Goal: Task Accomplishment & Management: Complete application form

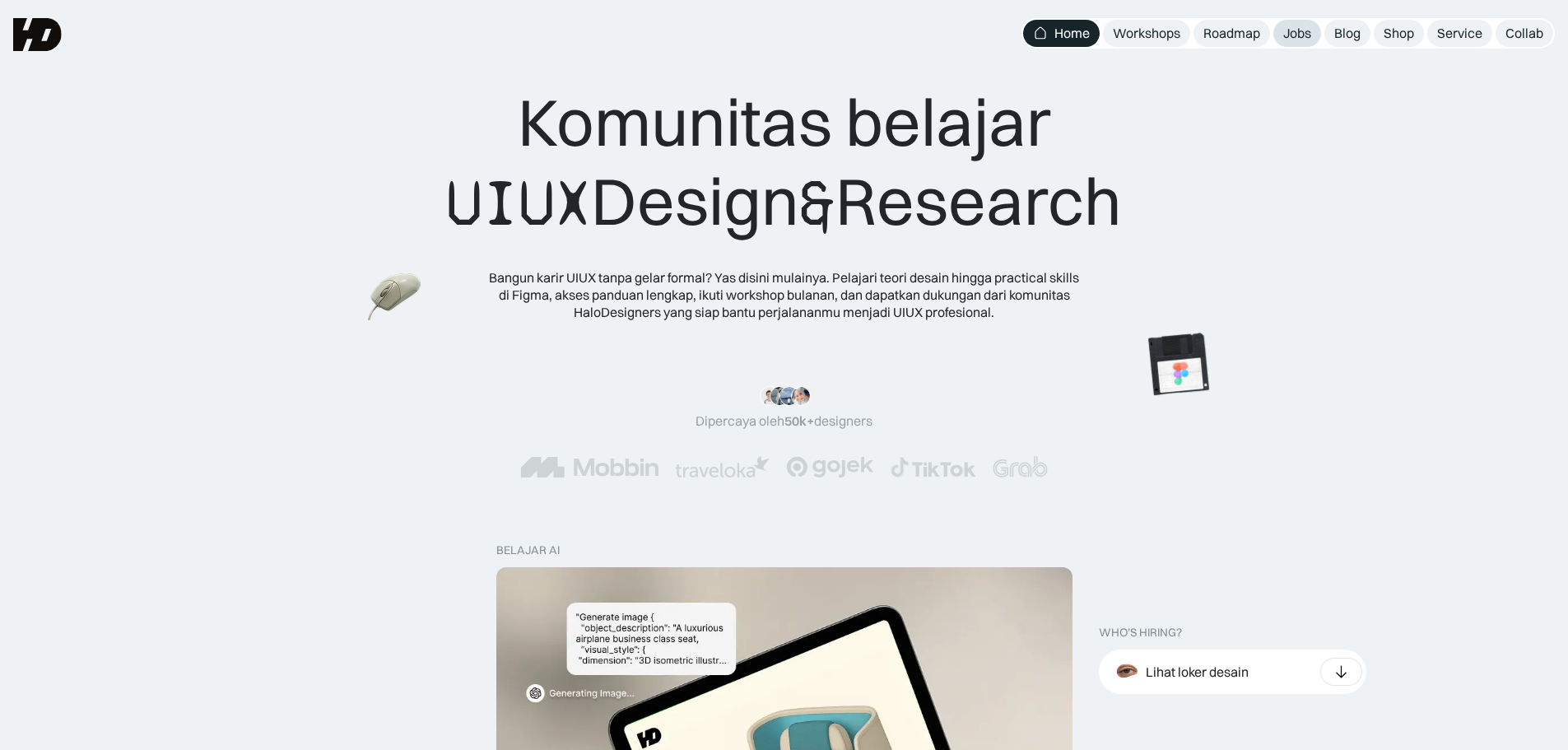
click at [1287, 34] on div "Jobs" at bounding box center [1296, 33] width 28 height 17
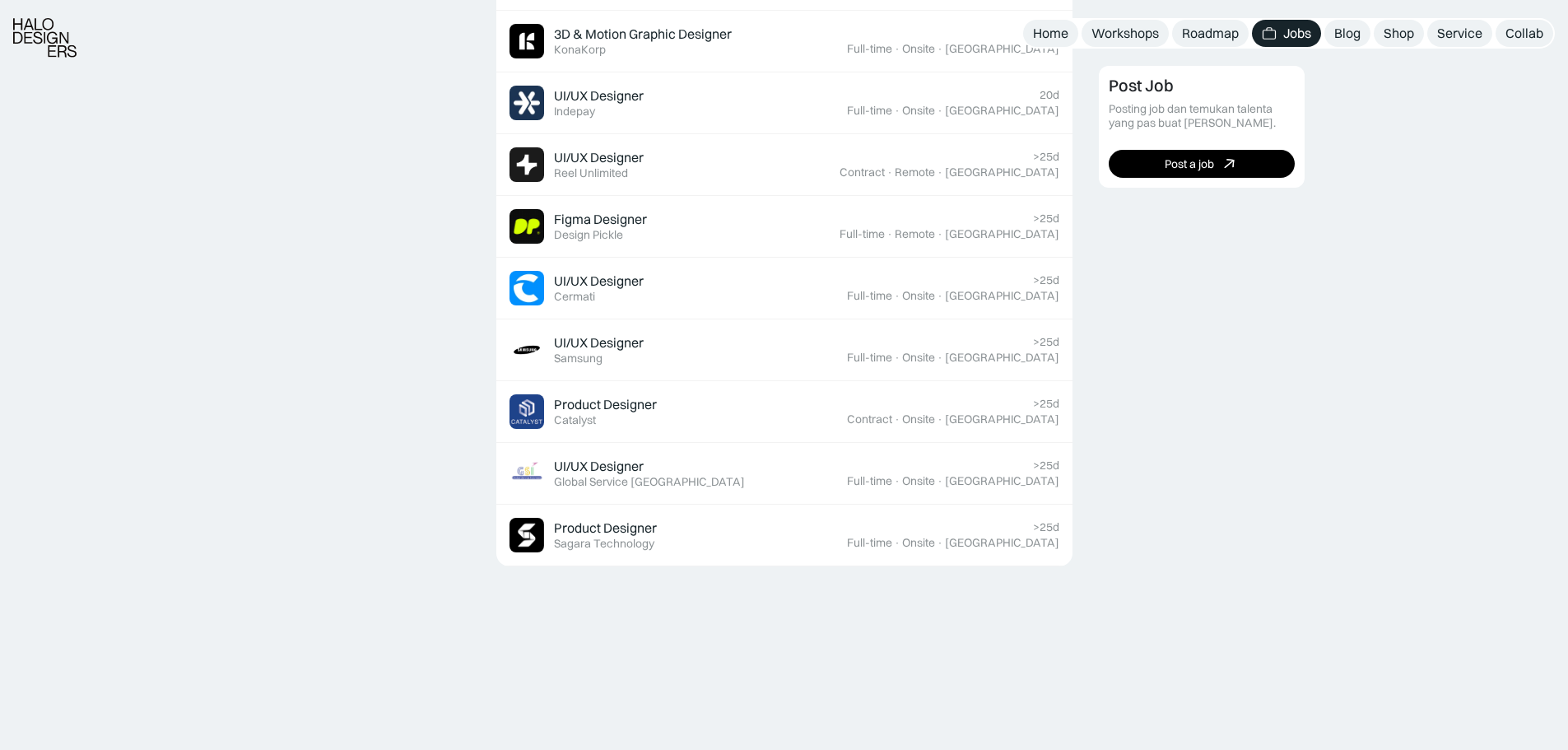
scroll to position [741, 0]
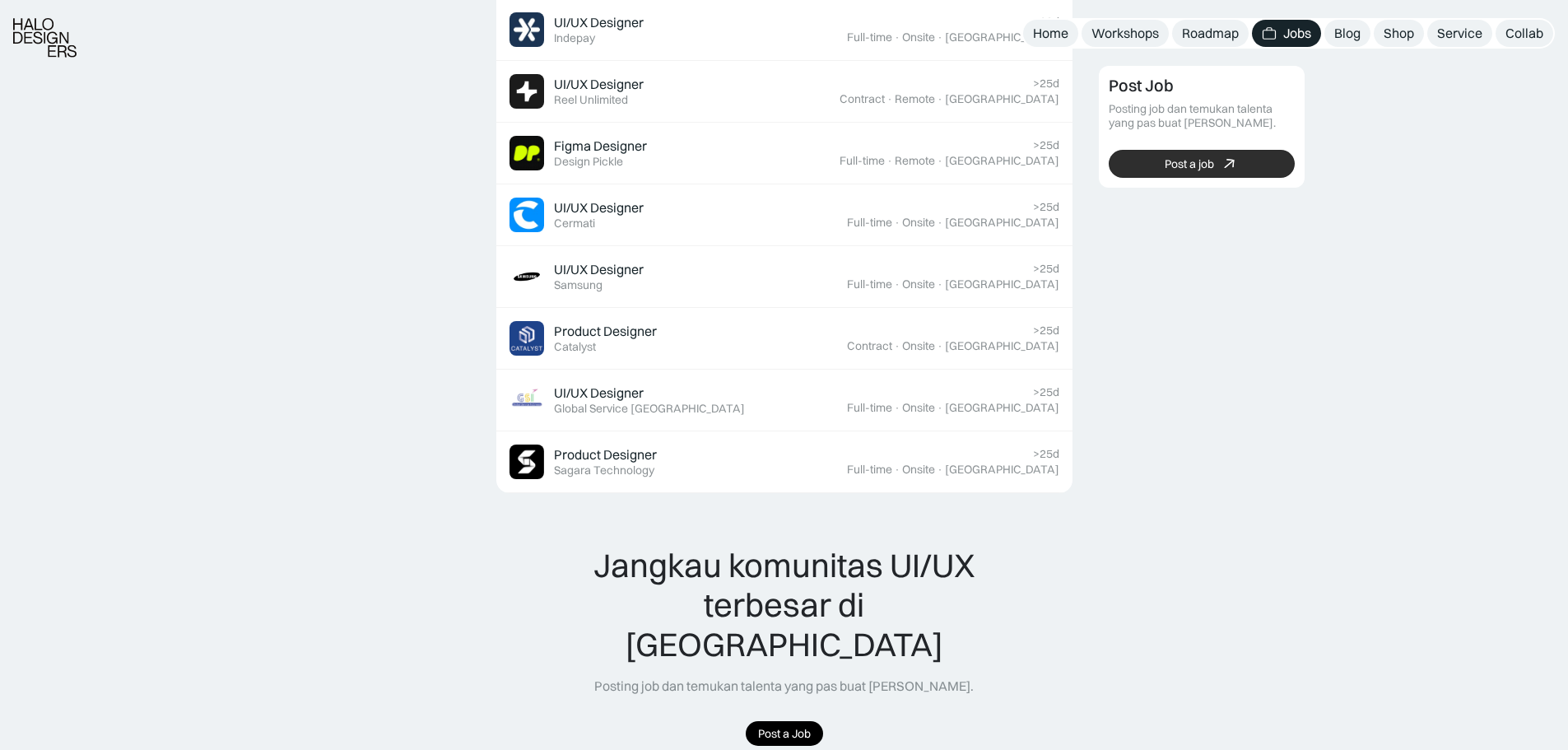
click at [1193, 154] on link "Post a job" at bounding box center [1201, 163] width 186 height 28
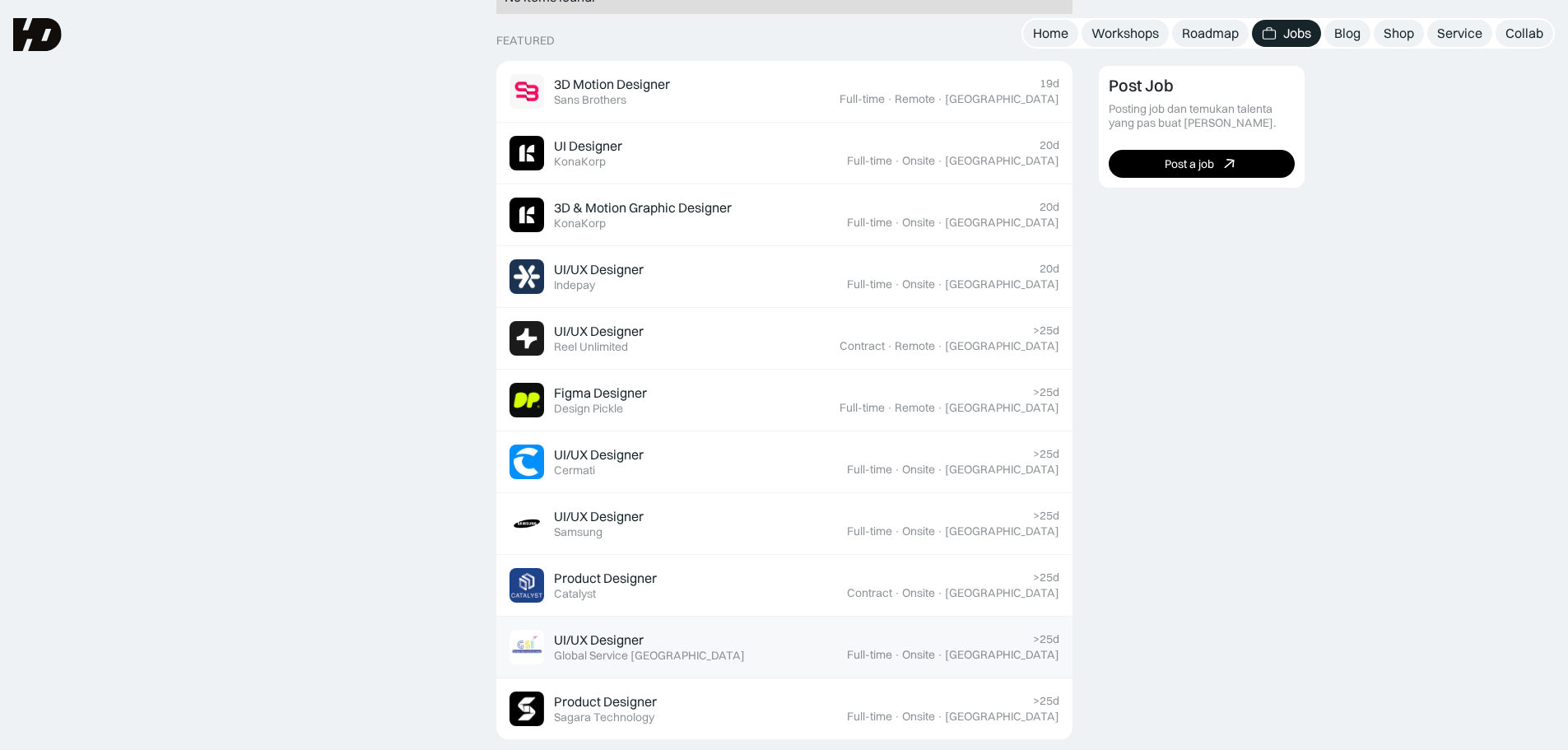
scroll to position [329, 0]
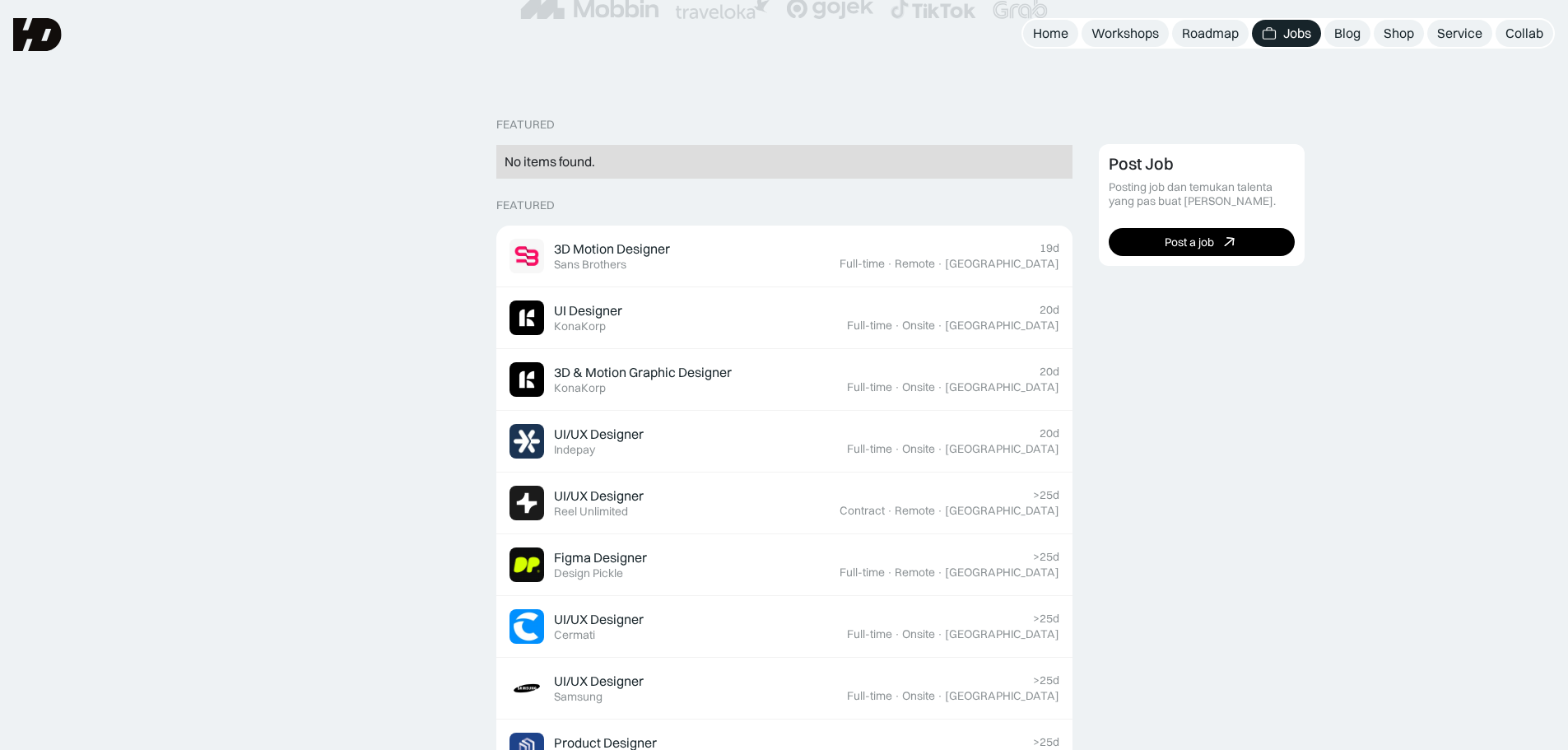
click at [1220, 239] on icon at bounding box center [1229, 242] width 24 height 24
